Goal: Navigation & Orientation: Find specific page/section

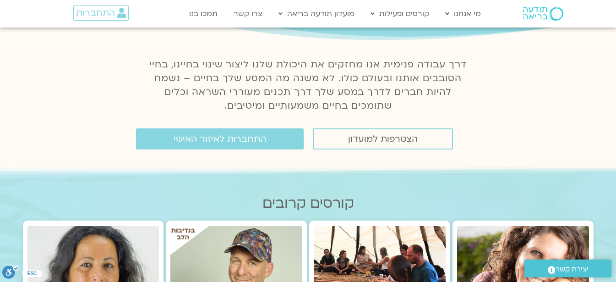
scroll to position [110, 0]
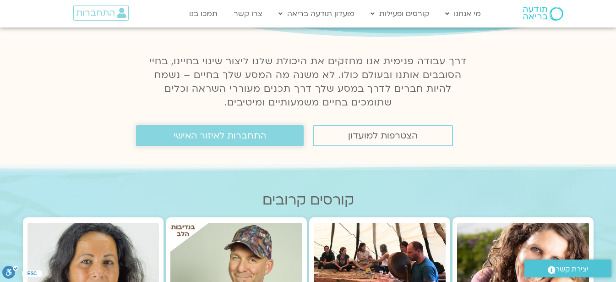
click at [253, 135] on span "התחברות לאיזור האישי" at bounding box center [220, 136] width 93 height 10
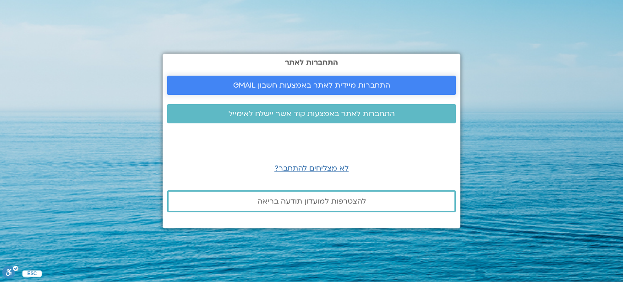
click at [293, 82] on span "התחברות מיידית לאתר באמצעות חשבון GMAIL" at bounding box center [311, 85] width 157 height 8
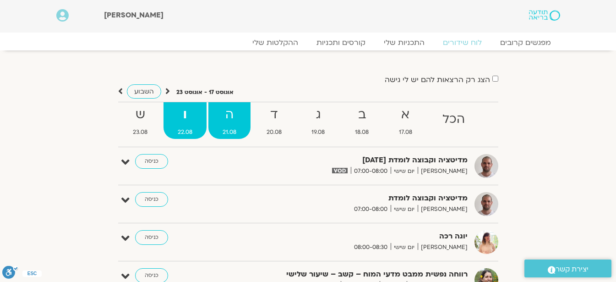
click at [228, 115] on strong "ה" at bounding box center [230, 114] width 42 height 21
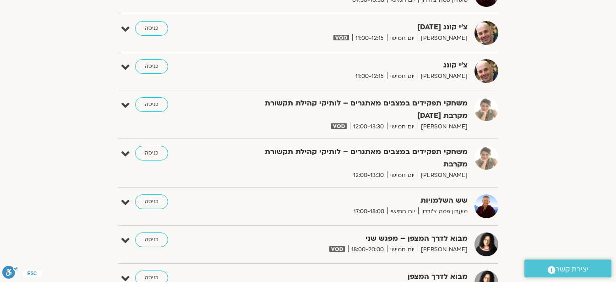
scroll to position [312, 0]
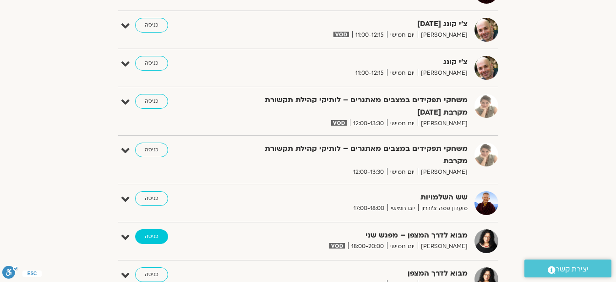
click at [149, 236] on link "כניסה" at bounding box center [151, 236] width 33 height 15
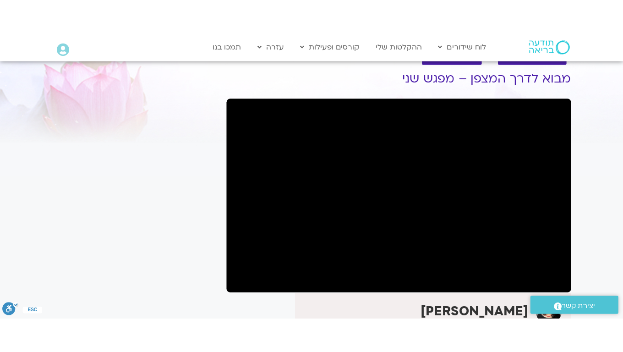
scroll to position [37, 0]
